Goal: Information Seeking & Learning: Find specific page/section

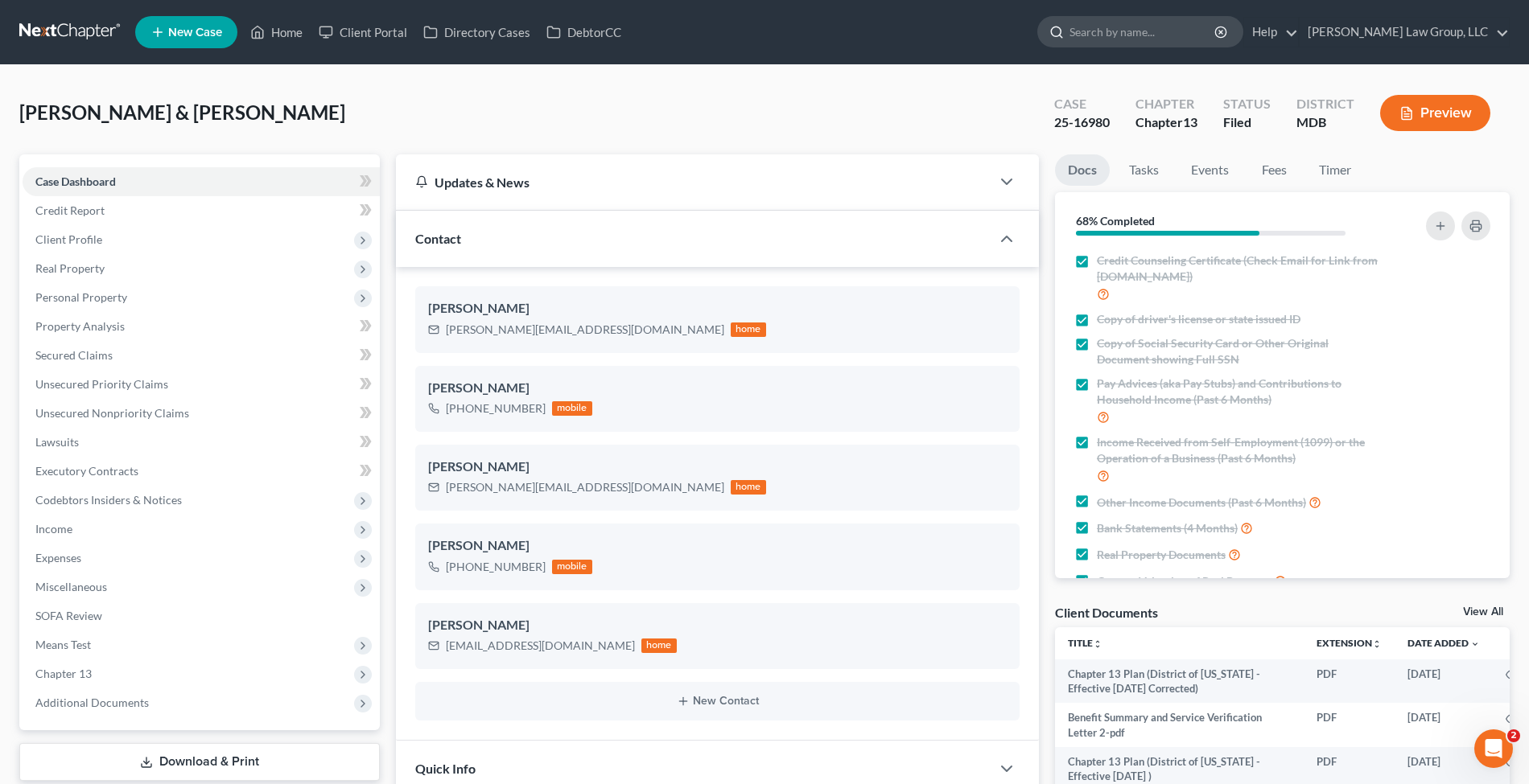
click at [1203, 30] on input "search" at bounding box center [1143, 31] width 147 height 30
type input "akpinar"
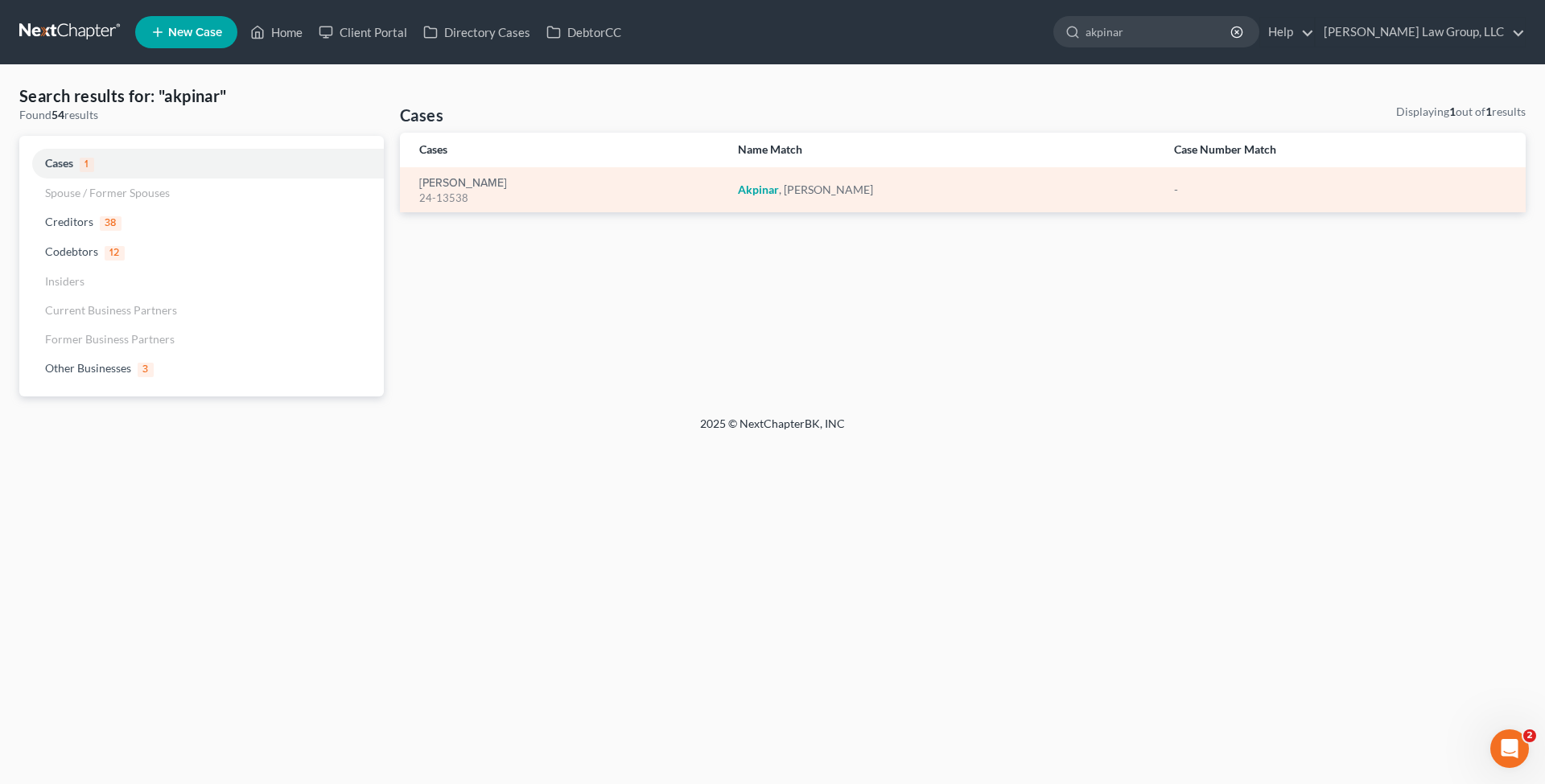
click at [770, 195] on em "Akpinar" at bounding box center [758, 190] width 41 height 14
click at [427, 179] on link "[PERSON_NAME]" at bounding box center [463, 184] width 88 height 12
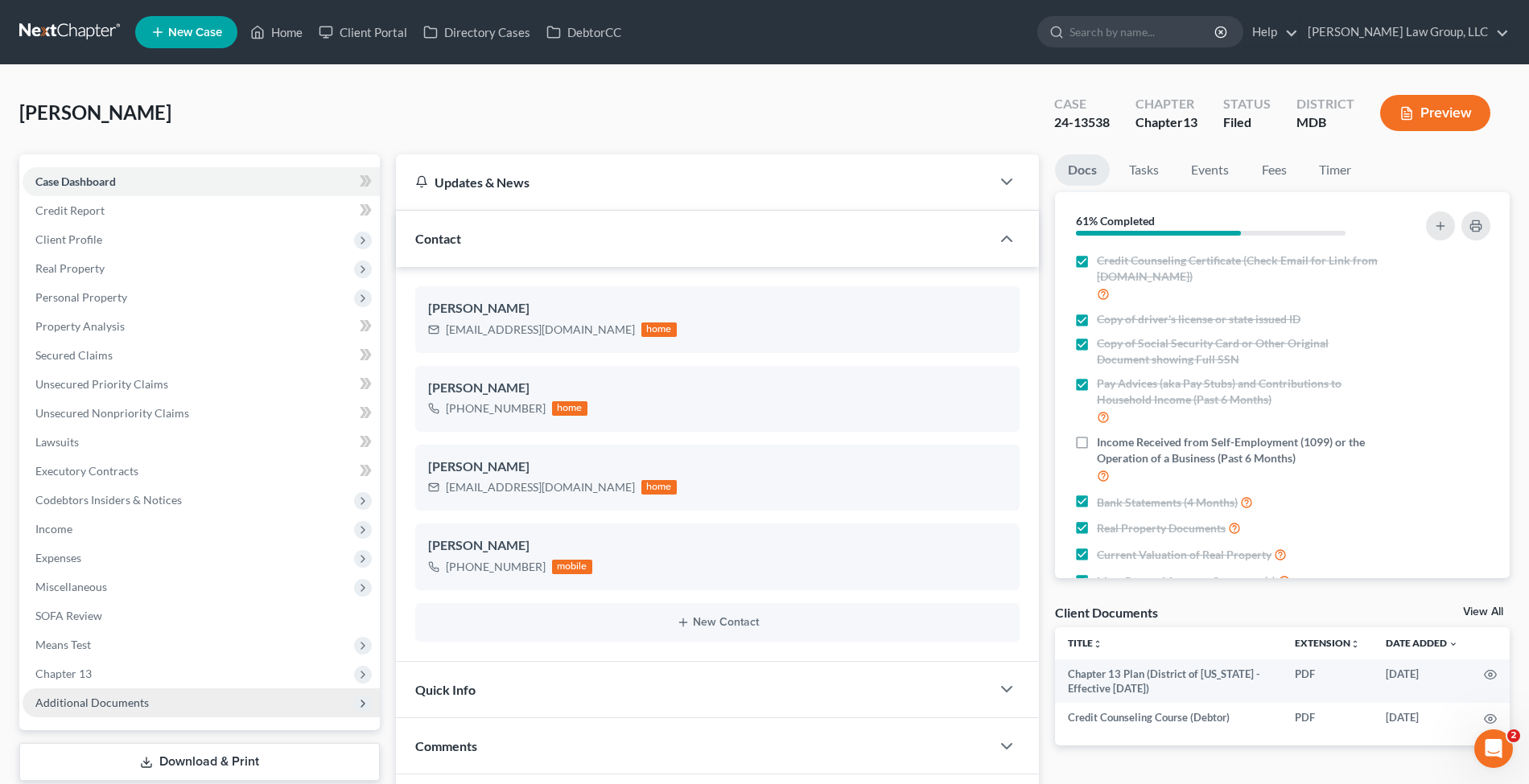
click at [118, 714] on span "Additional Documents" at bounding box center [201, 703] width 358 height 29
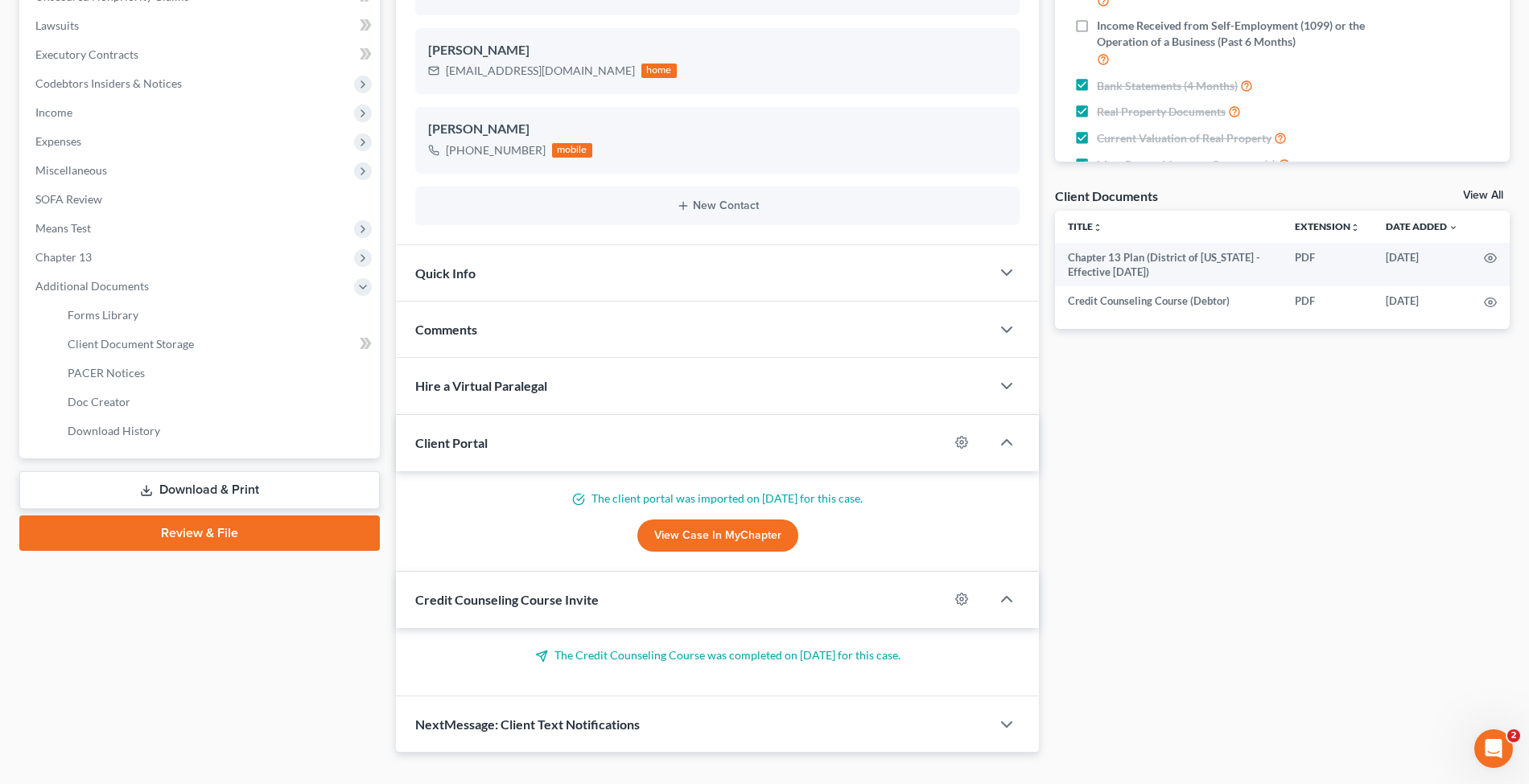
scroll to position [443, 0]
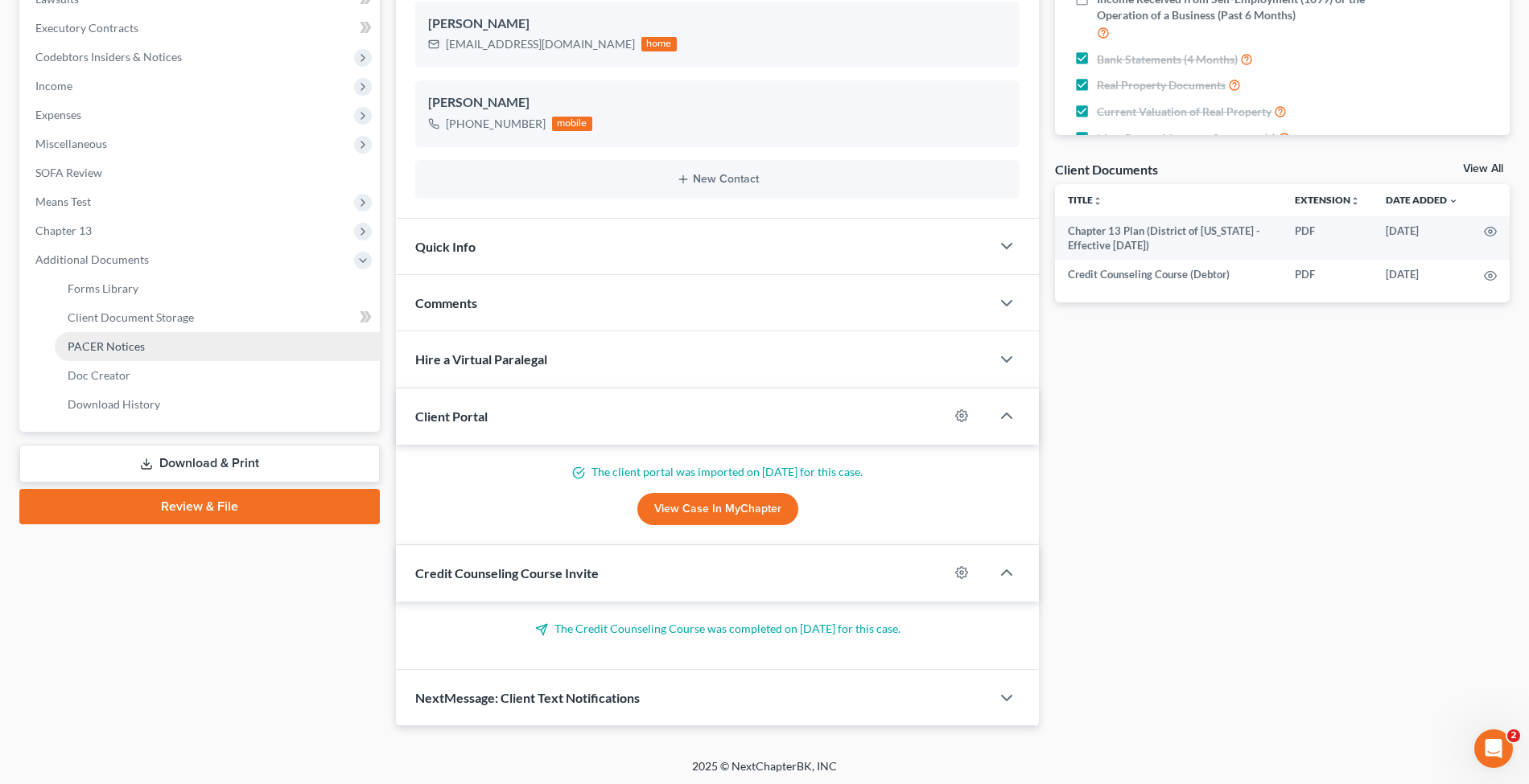
click at [155, 354] on link "PACER Notices" at bounding box center [217, 347] width 325 height 29
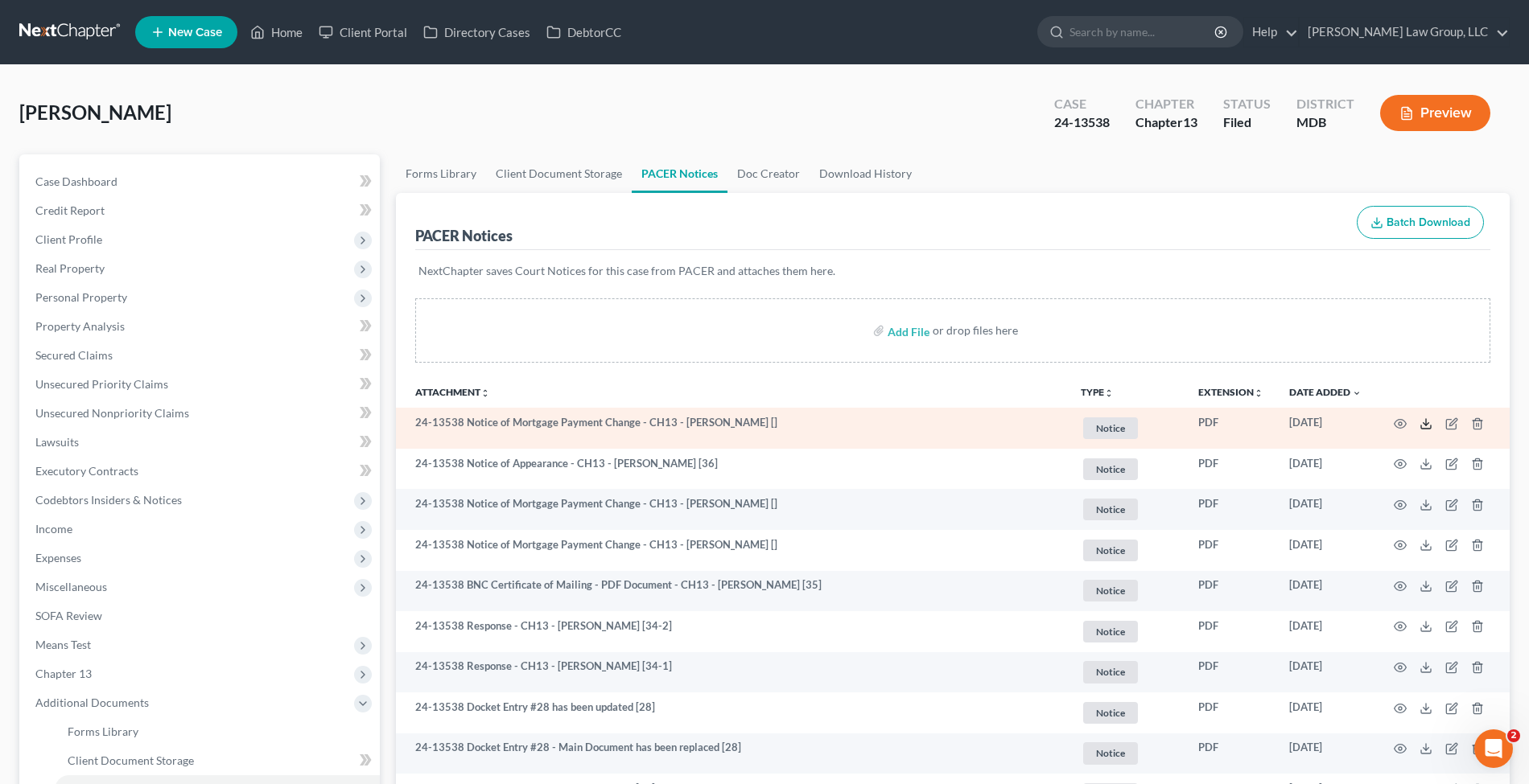
click at [1427, 422] on line at bounding box center [1427, 422] width 0 height 7
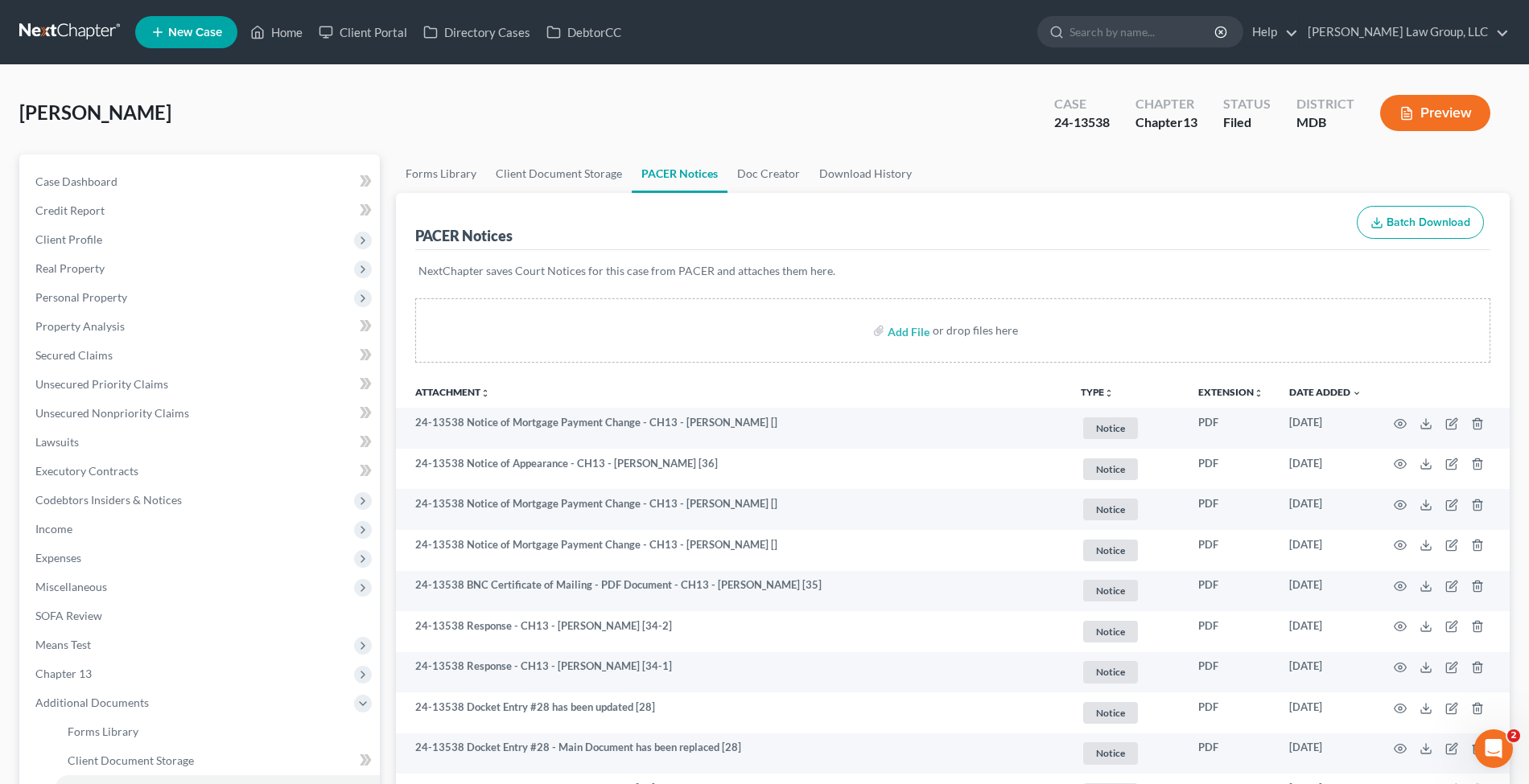
click at [74, 122] on span "[PERSON_NAME]" at bounding box center [96, 112] width 152 height 23
copy div "Akpinar, Arif Upgraded"
click at [144, 180] on link "Case Dashboard" at bounding box center [201, 182] width 358 height 29
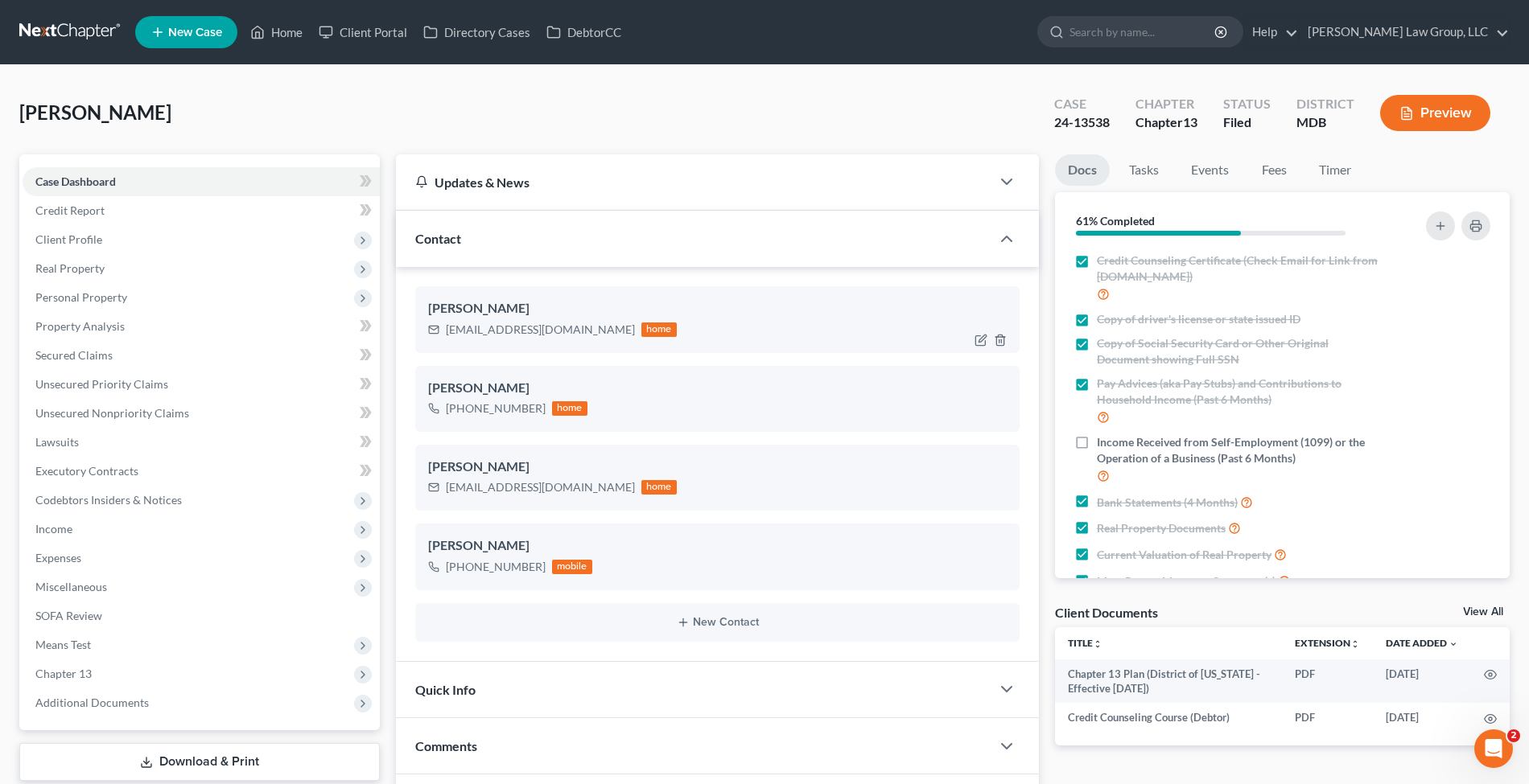
click at [526, 326] on div "arifakpinar79@gmail.com" at bounding box center [541, 329] width 189 height 17
copy div "arifakpinar79@gmail.com"
click at [1188, 32] on input "search" at bounding box center [1143, 31] width 147 height 30
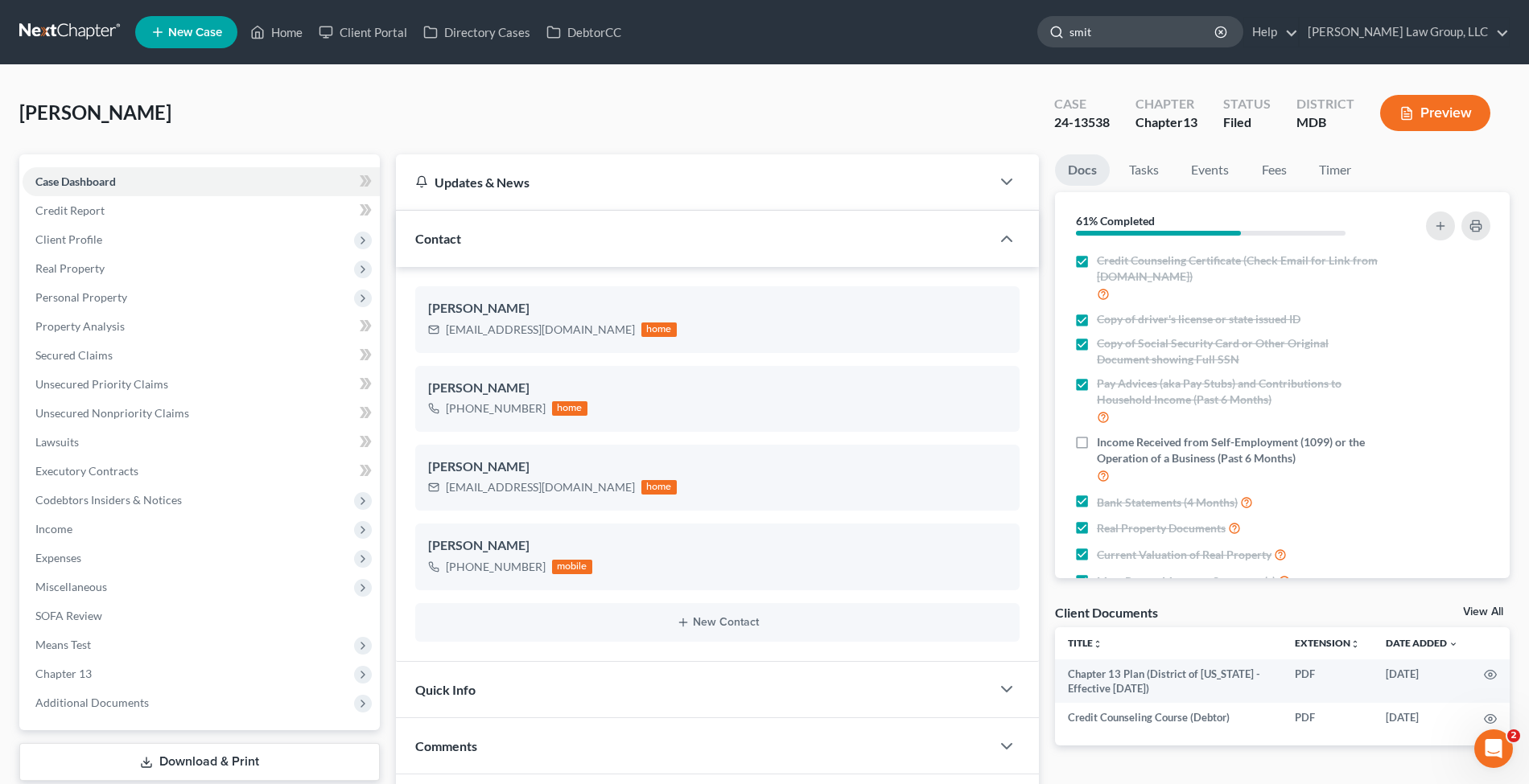
type input "smith"
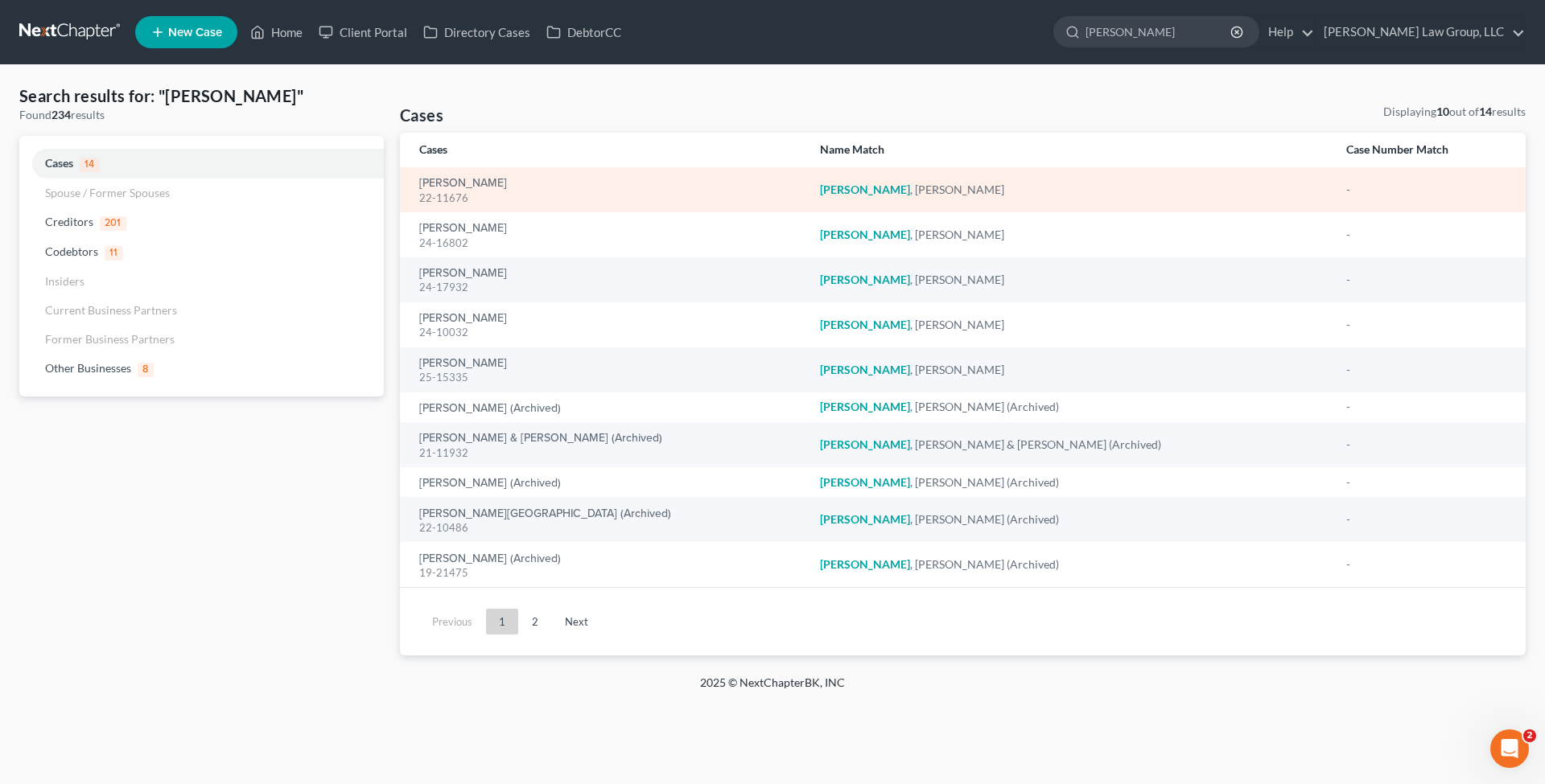
click at [456, 175] on div "Smith, Ross 22-11676" at bounding box center [606, 190] width 375 height 31
click at [456, 179] on link "[PERSON_NAME]" at bounding box center [463, 184] width 88 height 12
select select "2"
select select "4"
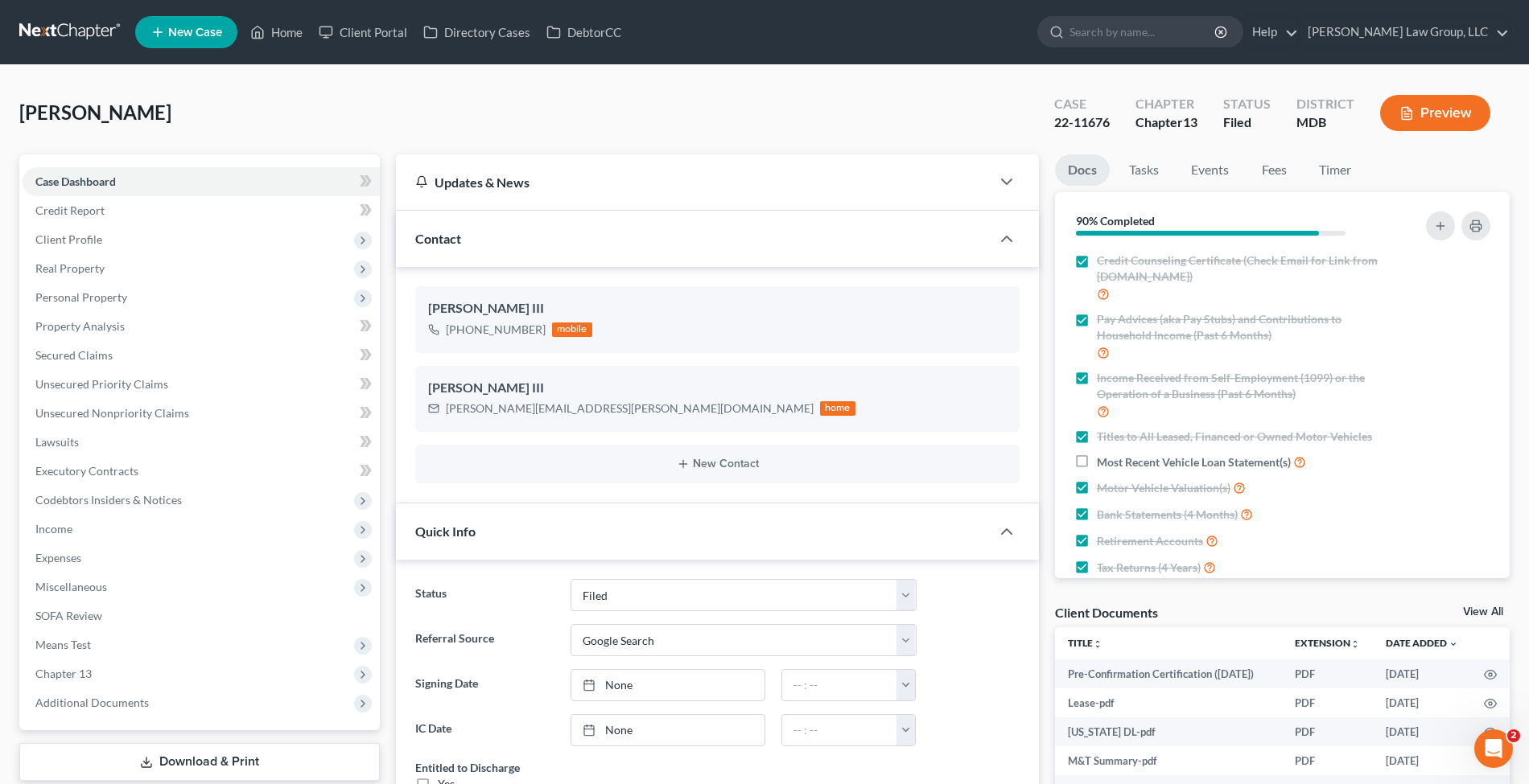
scroll to position [186, 0]
click at [132, 693] on span "Additional Documents" at bounding box center [201, 703] width 358 height 29
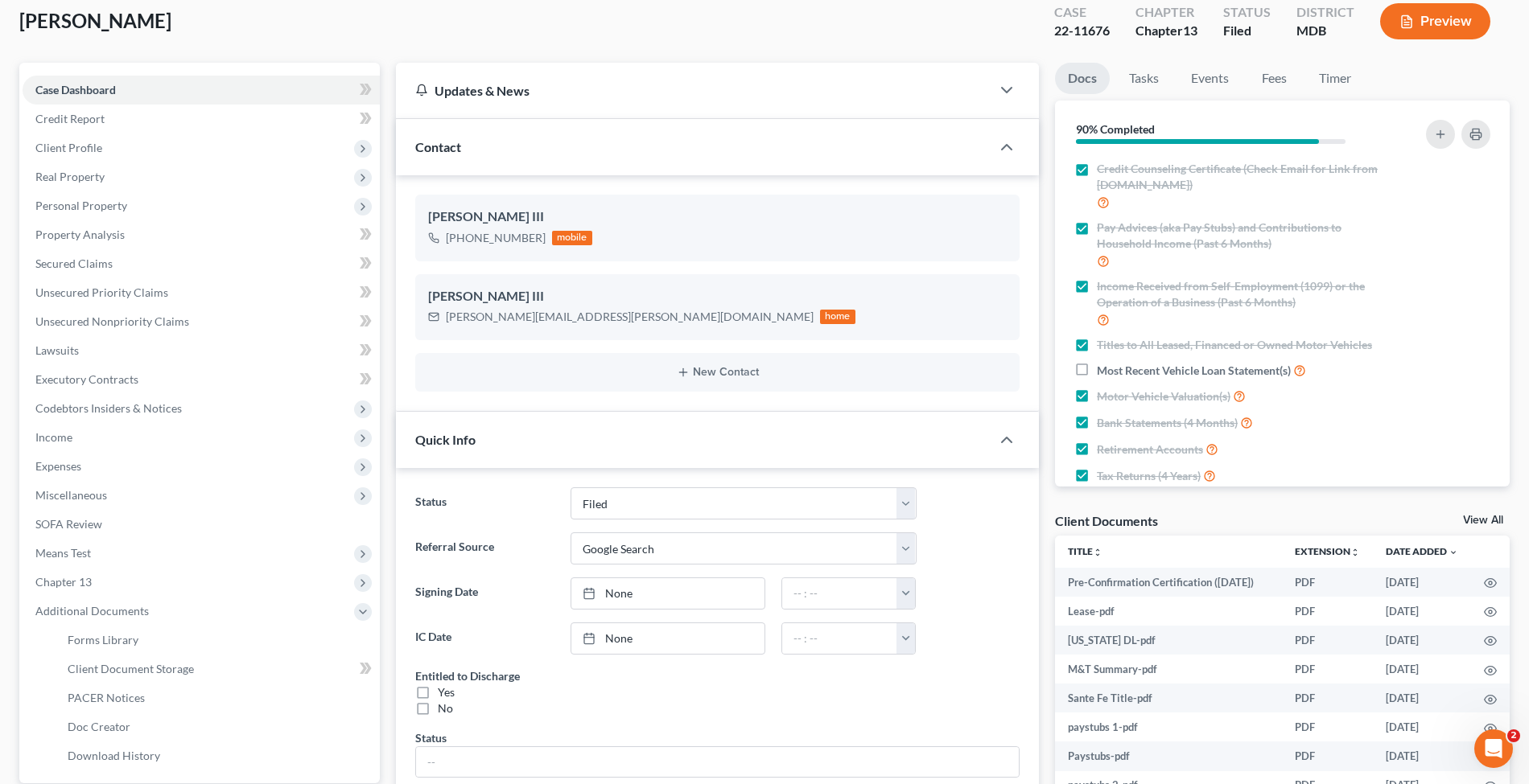
scroll to position [214, 0]
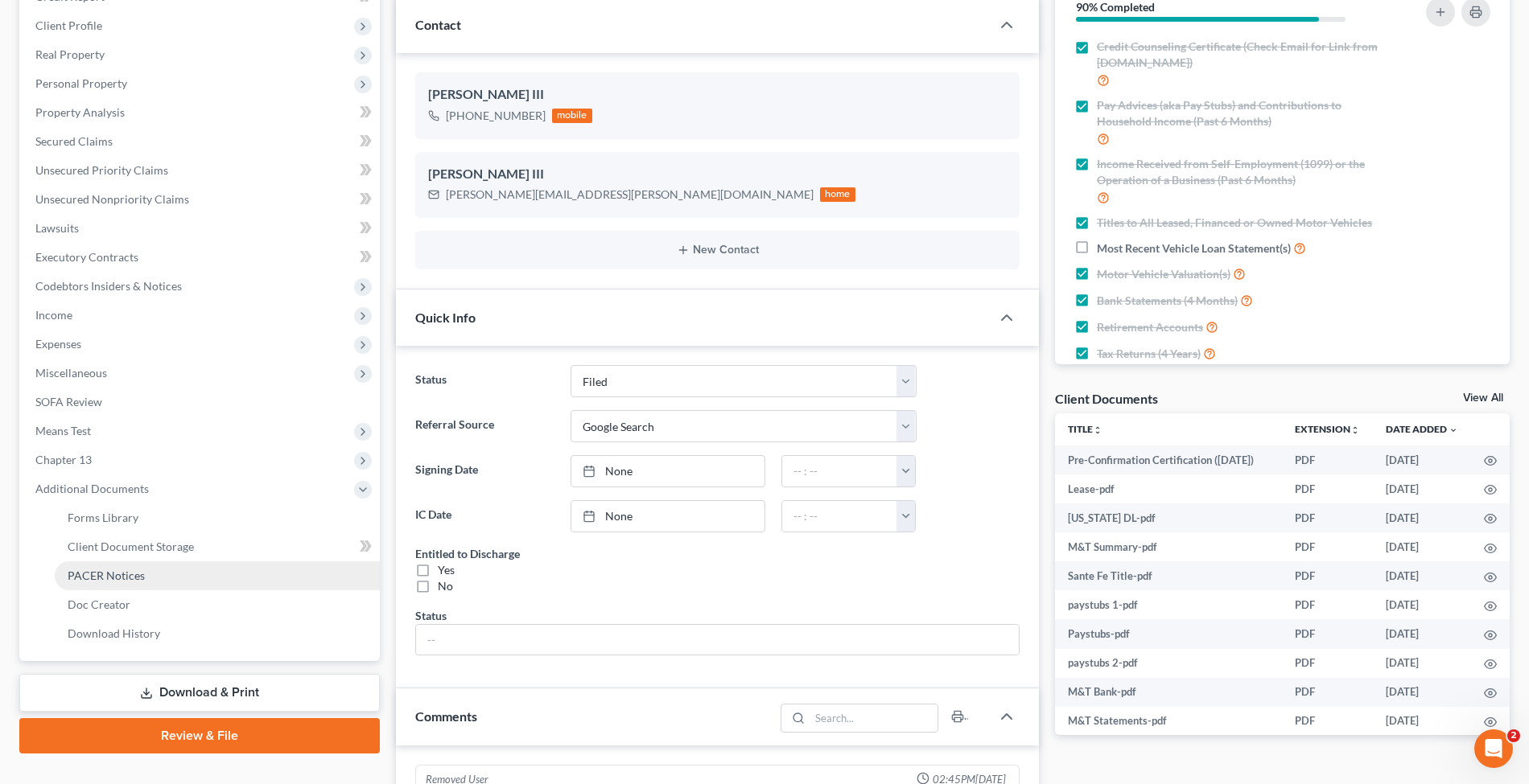
click at [138, 575] on span "PACER Notices" at bounding box center [105, 576] width 77 height 14
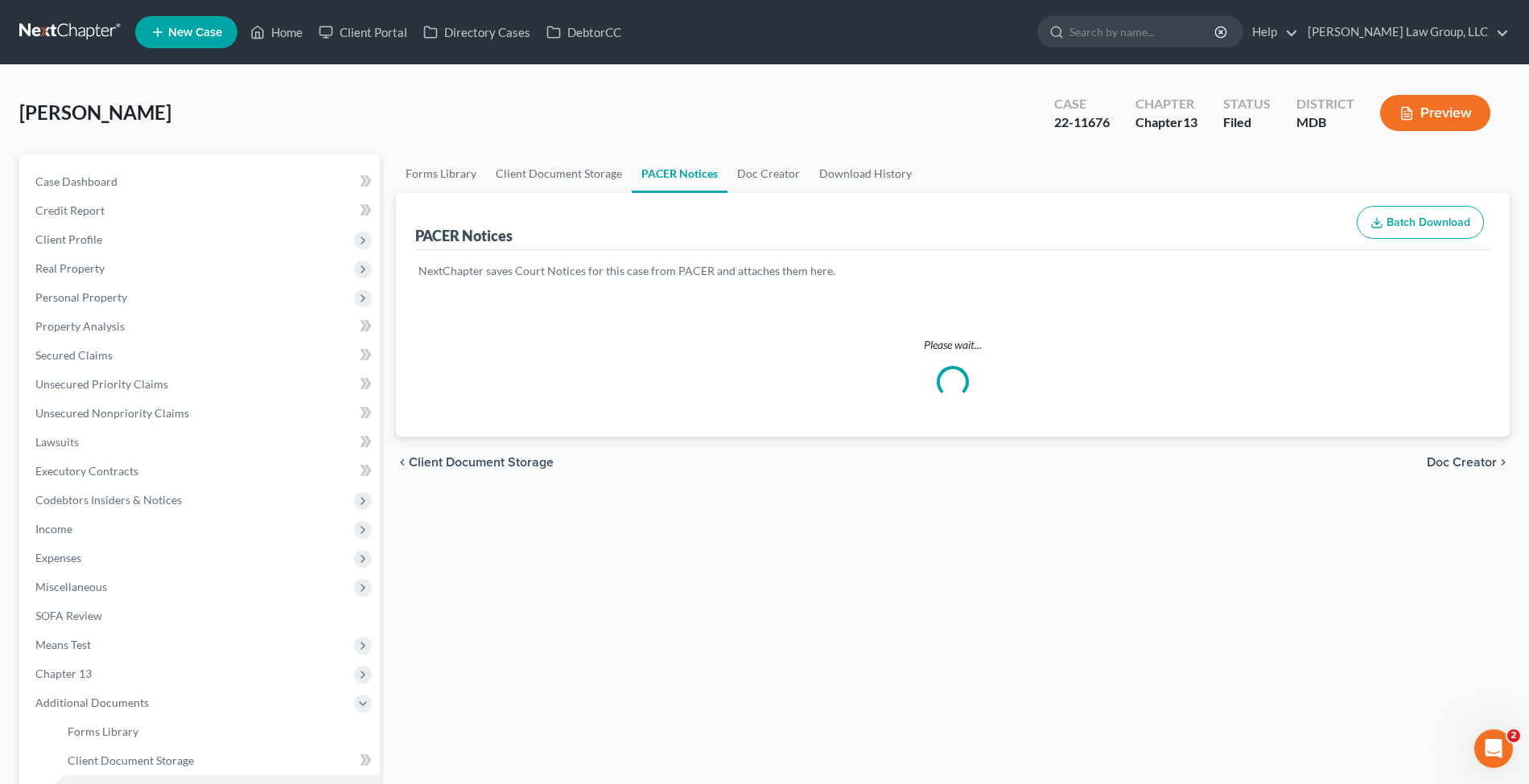
click at [87, 114] on span "[PERSON_NAME]" at bounding box center [96, 112] width 152 height 23
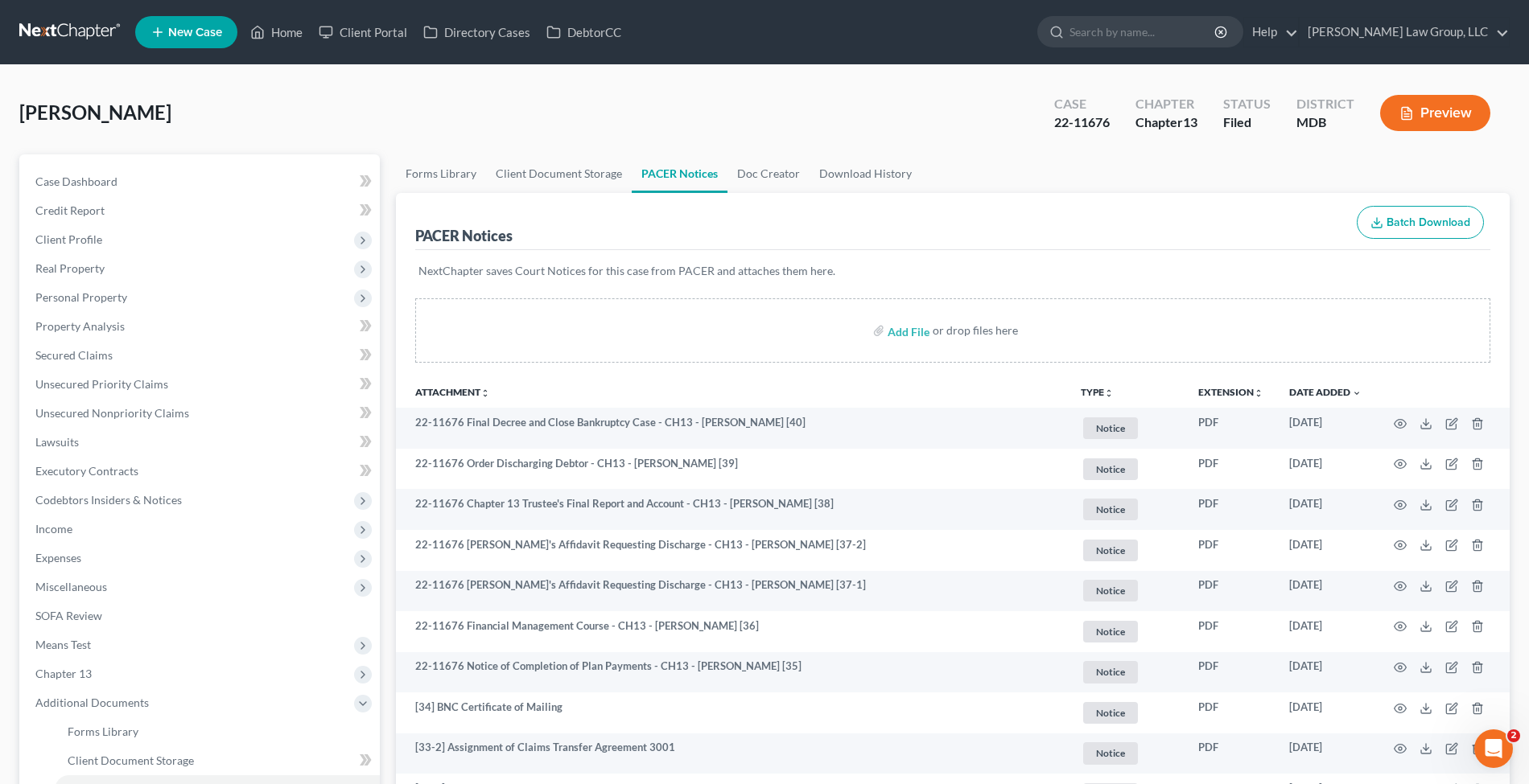
click at [112, 104] on span "[PERSON_NAME]" at bounding box center [96, 112] width 152 height 23
copy div "Smith, Ross Upgraded"
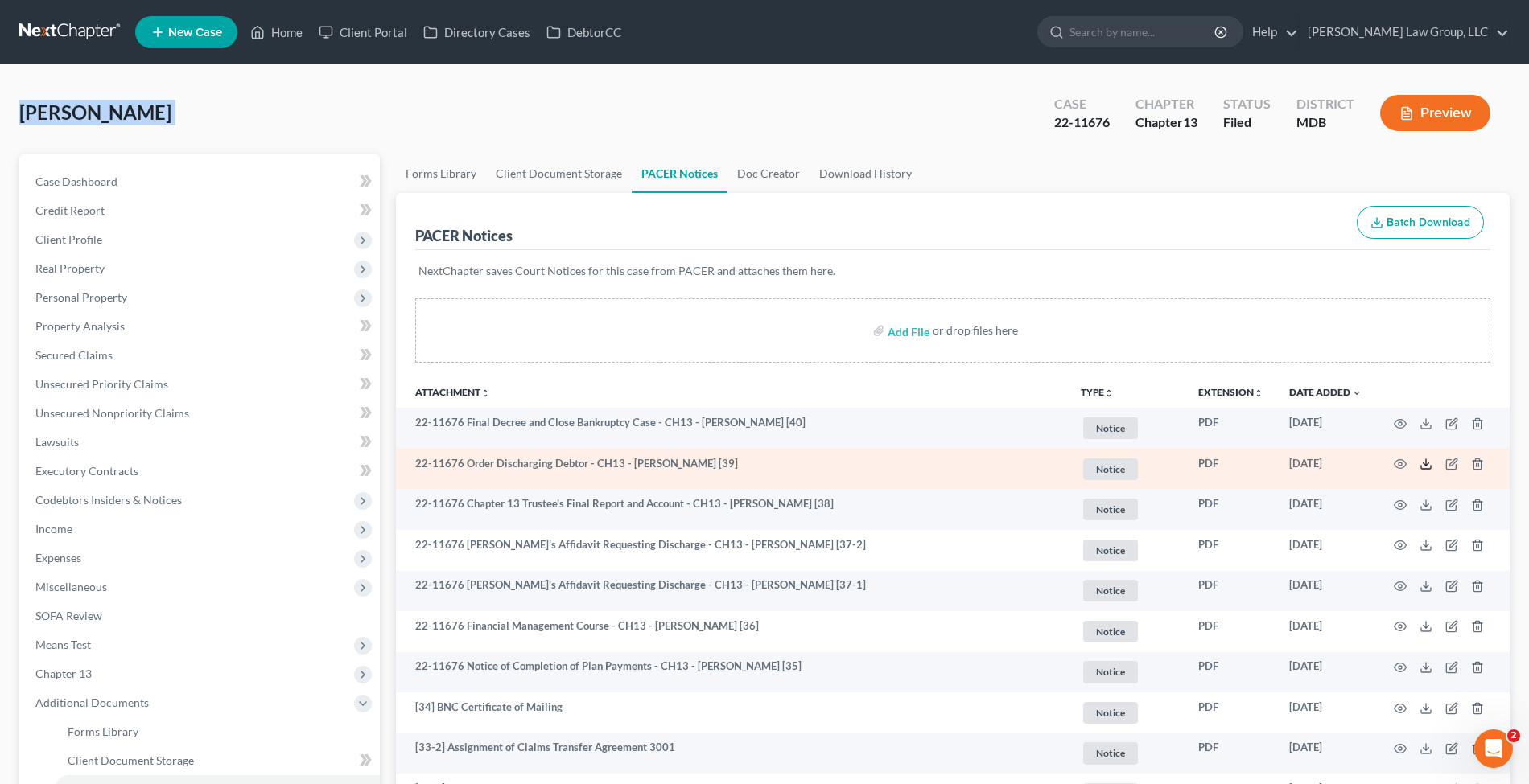
click at [1420, 462] on icon at bounding box center [1426, 464] width 13 height 13
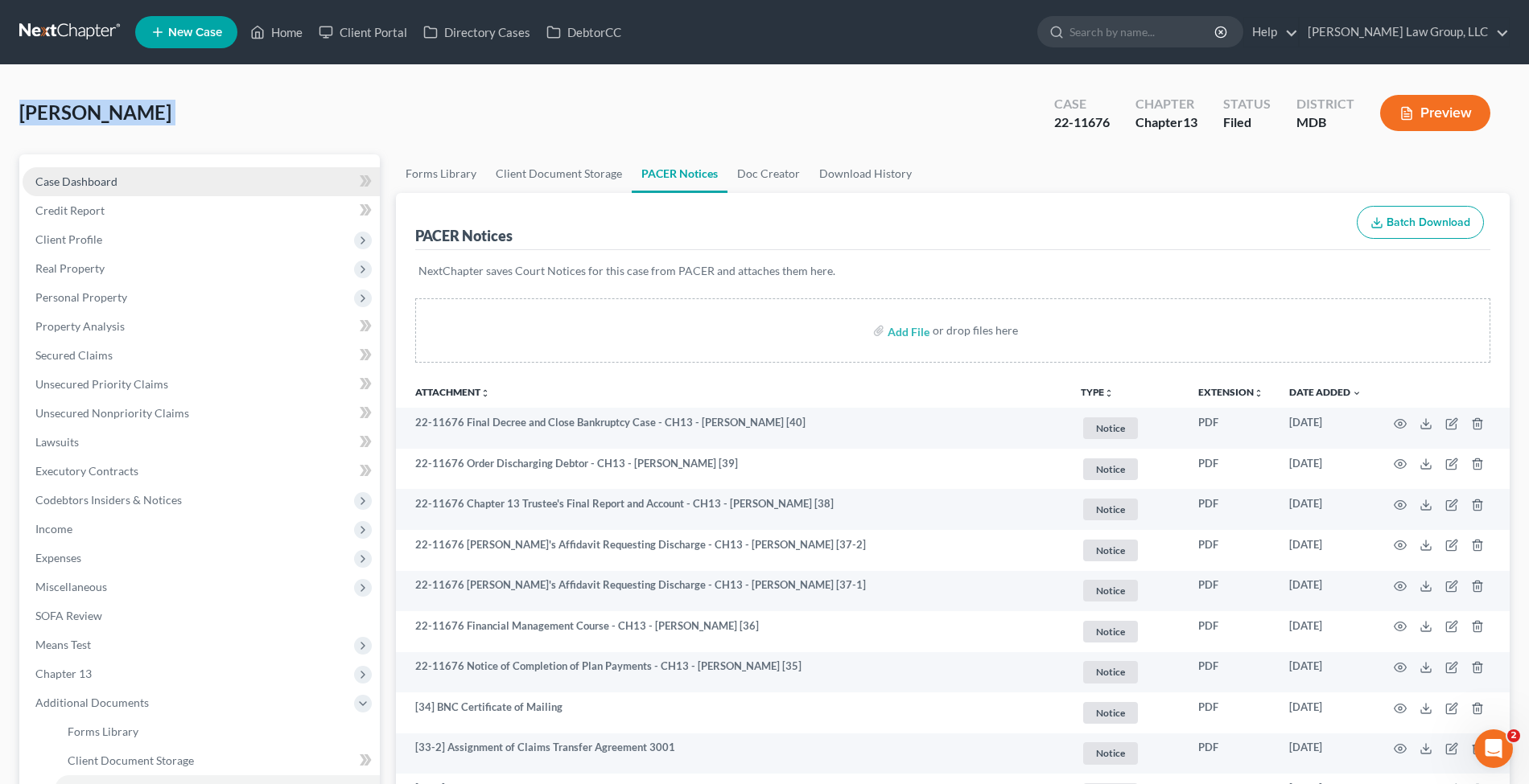
click at [232, 179] on link "Case Dashboard" at bounding box center [201, 182] width 358 height 29
select select "4"
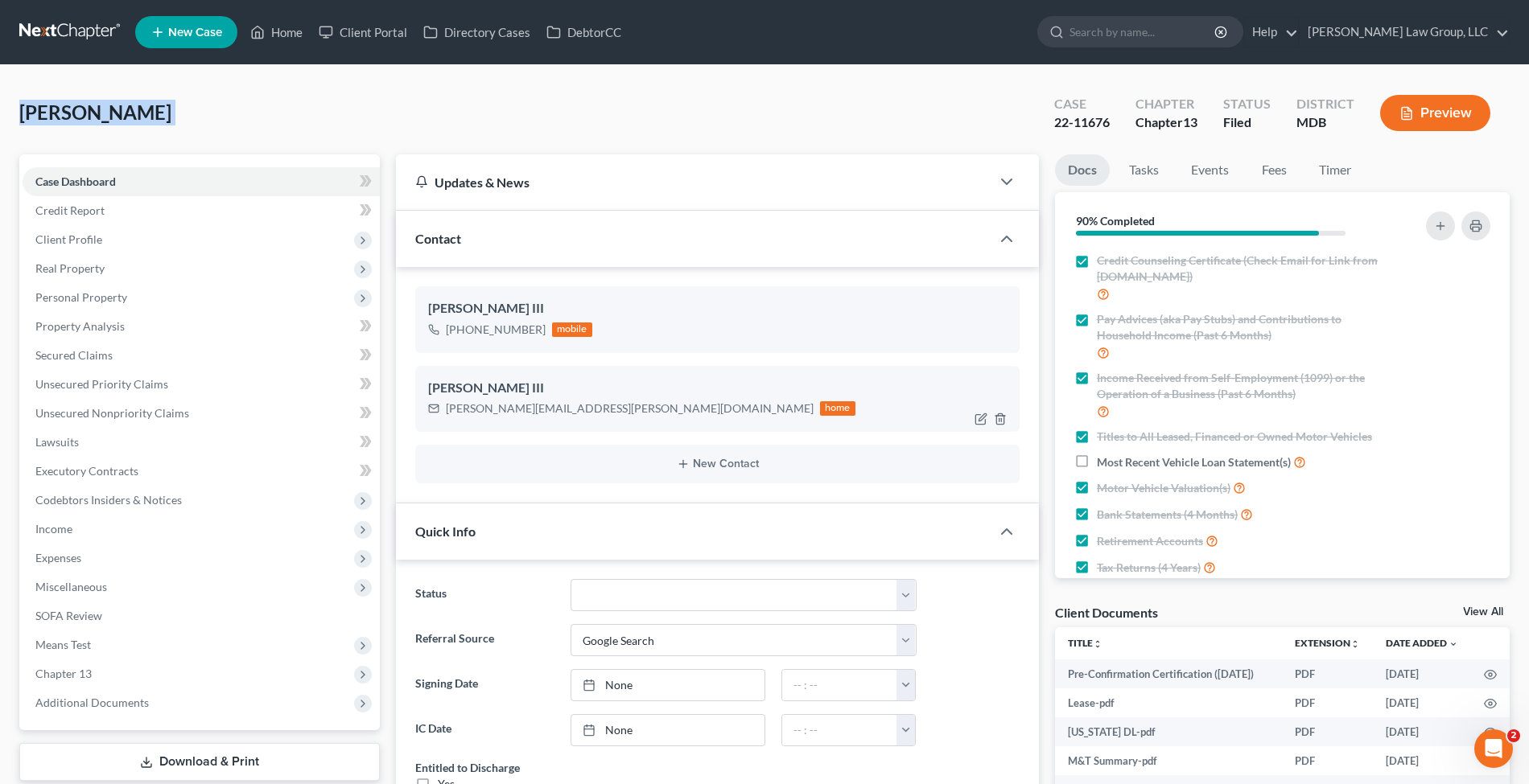
scroll to position [186, 0]
click at [530, 403] on div "[PERSON_NAME][EMAIL_ADDRESS][PERSON_NAME][DOMAIN_NAME]" at bounding box center [630, 408] width 367 height 17
copy div "[PERSON_NAME][EMAIL_ADDRESS][PERSON_NAME][DOMAIN_NAME]"
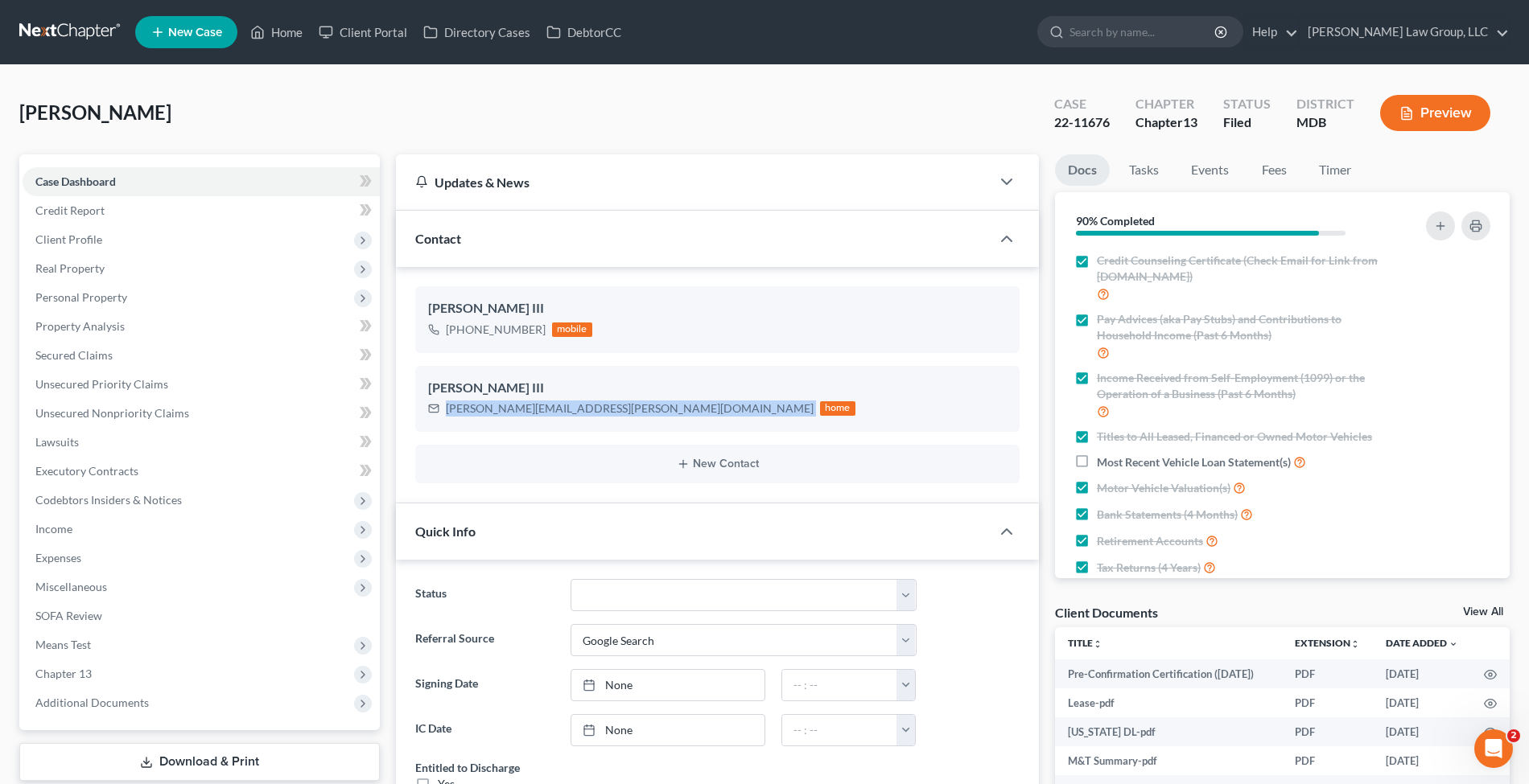
click at [101, 27] on link at bounding box center [71, 32] width 103 height 29
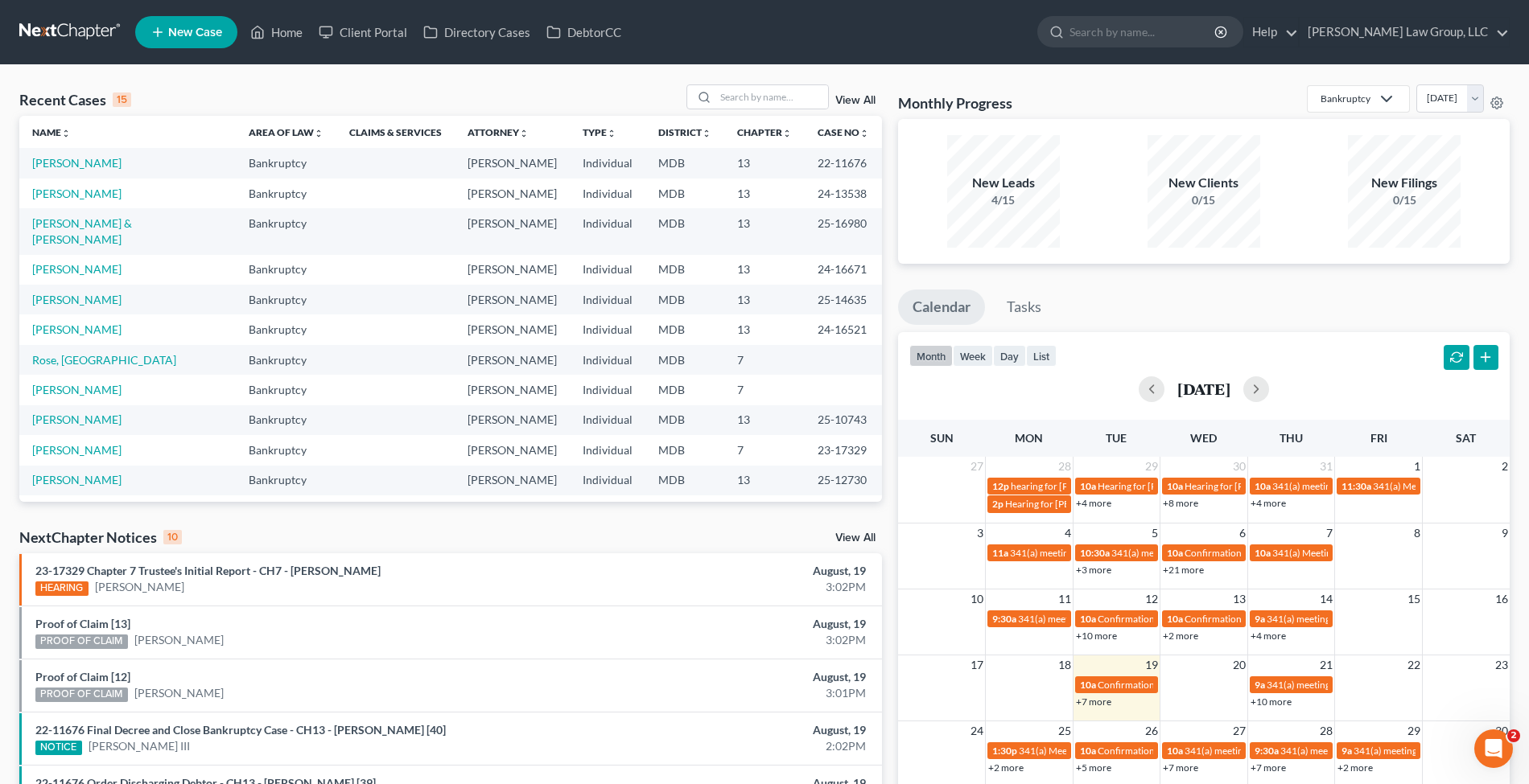
click at [854, 101] on link "View All" at bounding box center [855, 100] width 40 height 12
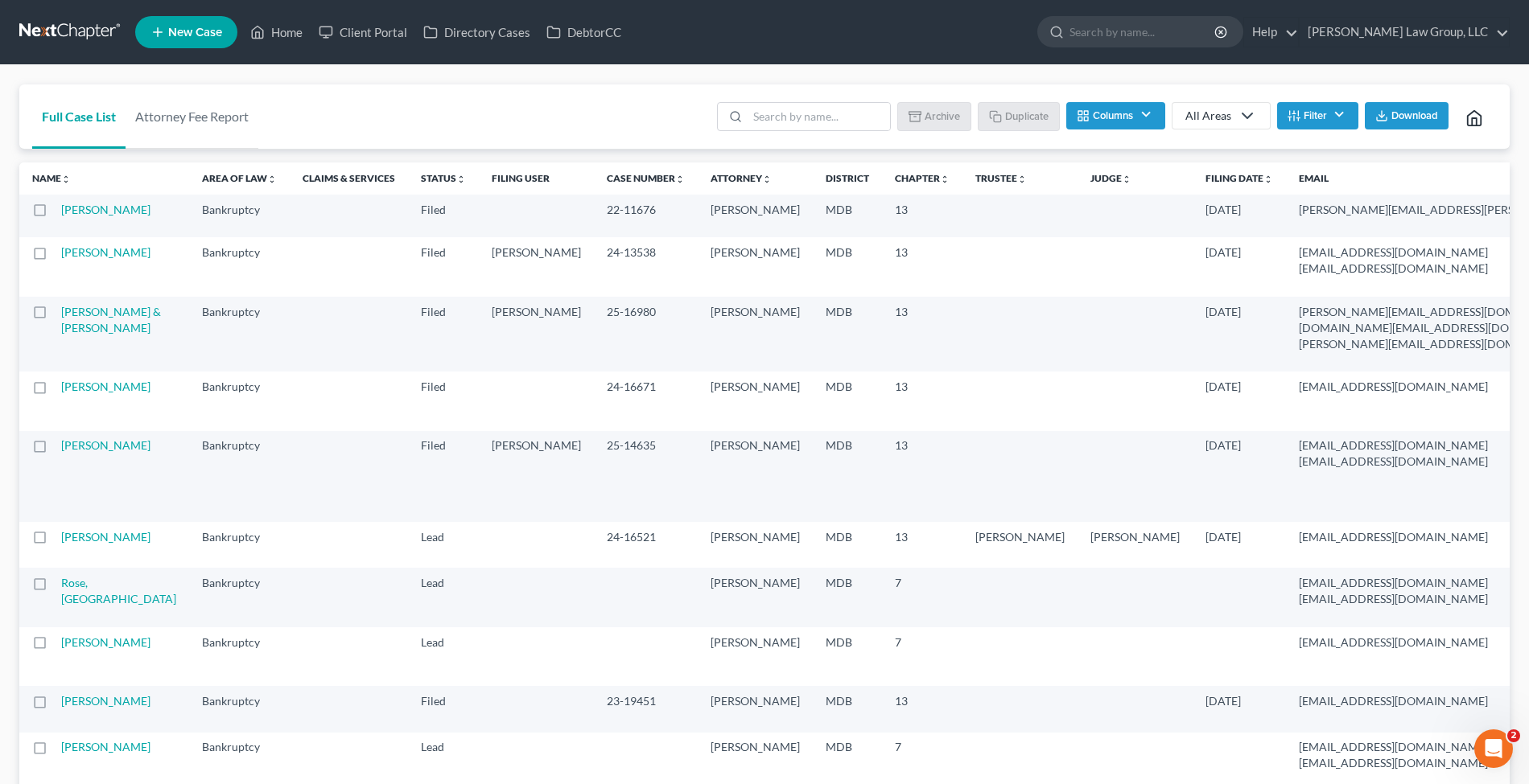
click at [55, 214] on label at bounding box center [55, 214] width 0 height 0
click at [61, 212] on input "checkbox" at bounding box center [66, 206] width 11 height 11
click at [937, 121] on button "Archive" at bounding box center [937, 116] width 72 height 27
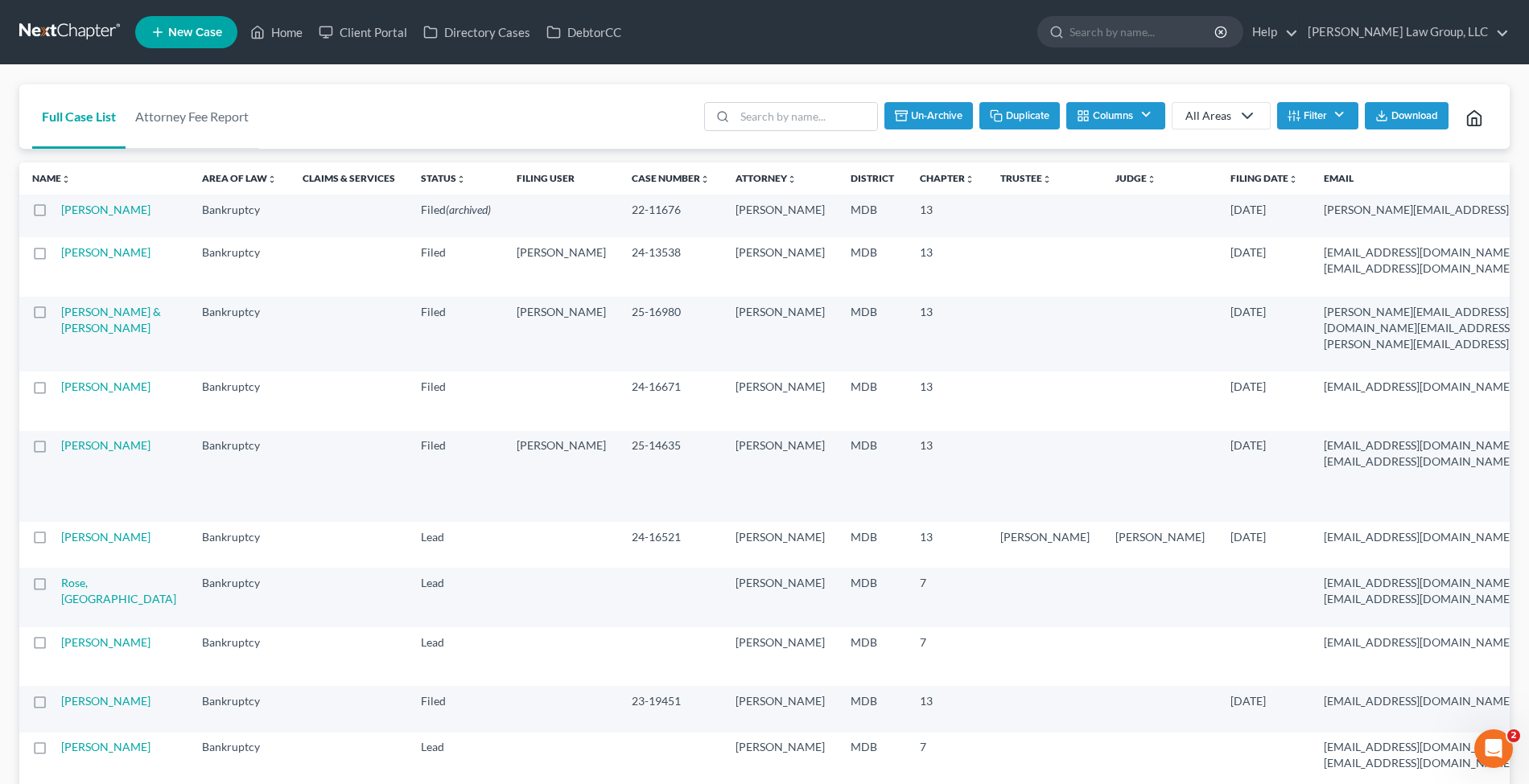
checkbox input "false"
